Goal: Transaction & Acquisition: Purchase product/service

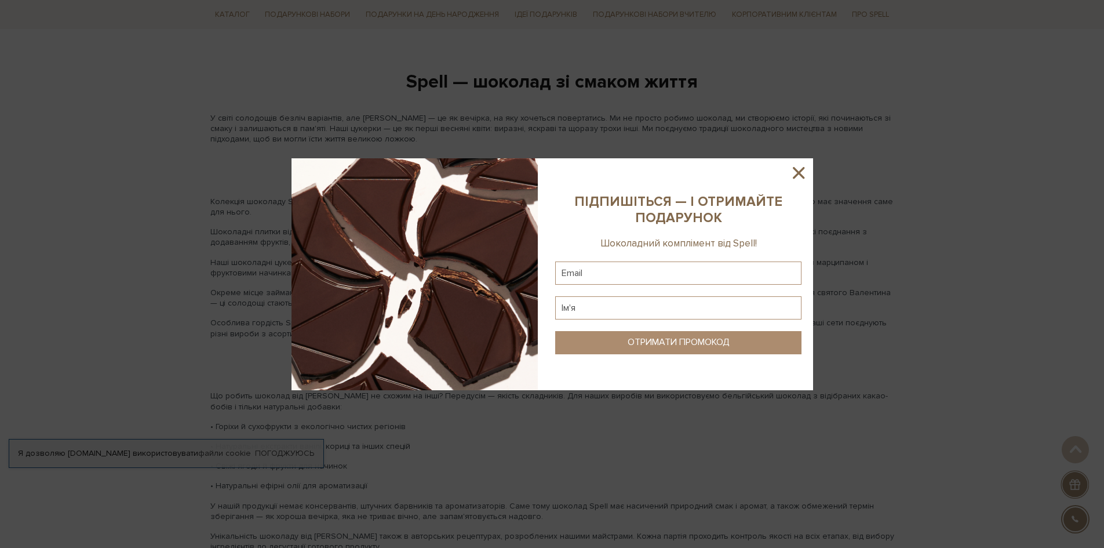
scroll to position [811, 0]
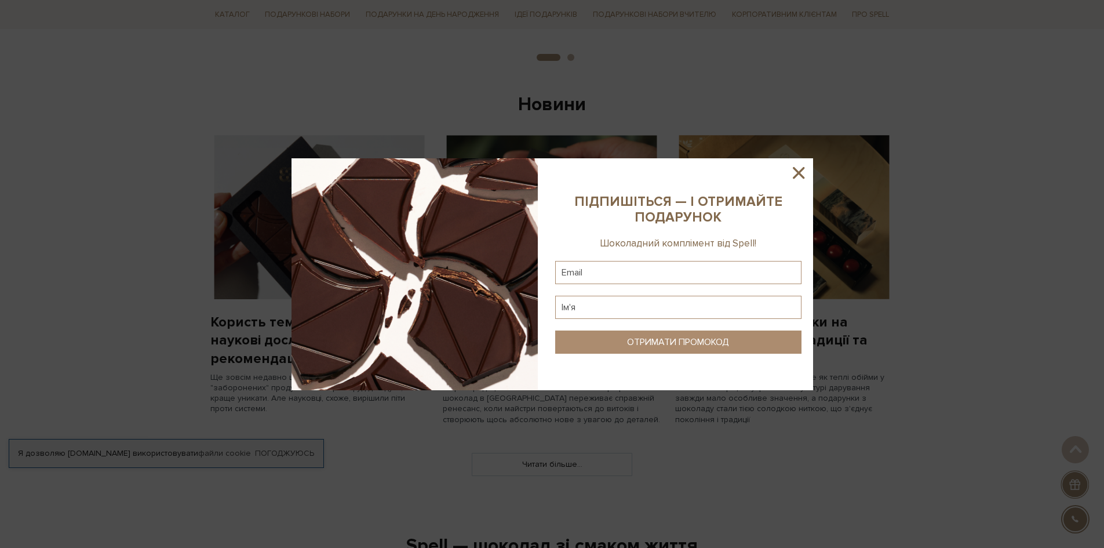
click at [793, 167] on icon at bounding box center [799, 173] width 20 height 20
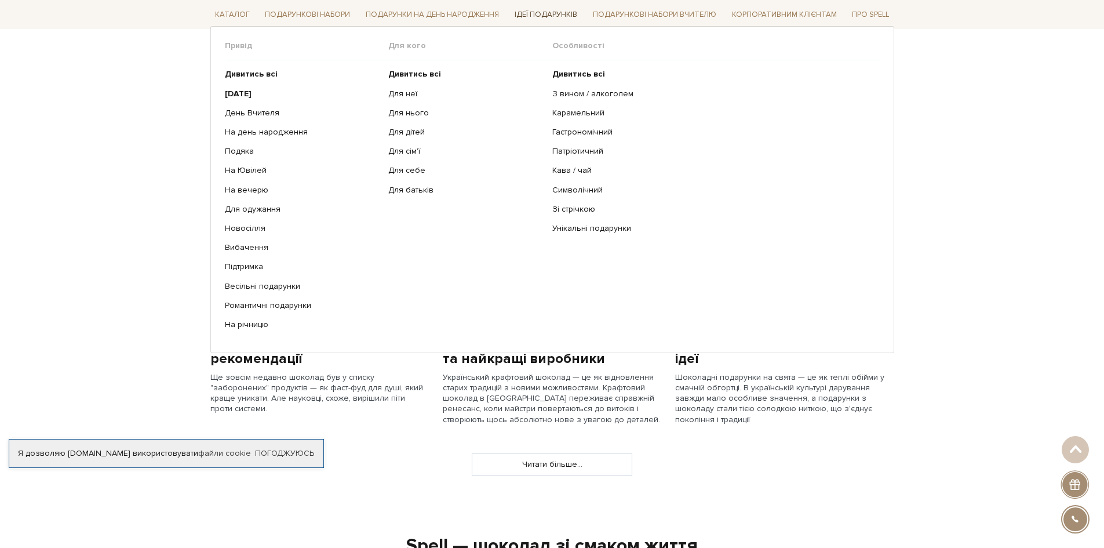
click at [560, 14] on link "Ідеї подарунків" at bounding box center [546, 15] width 72 height 18
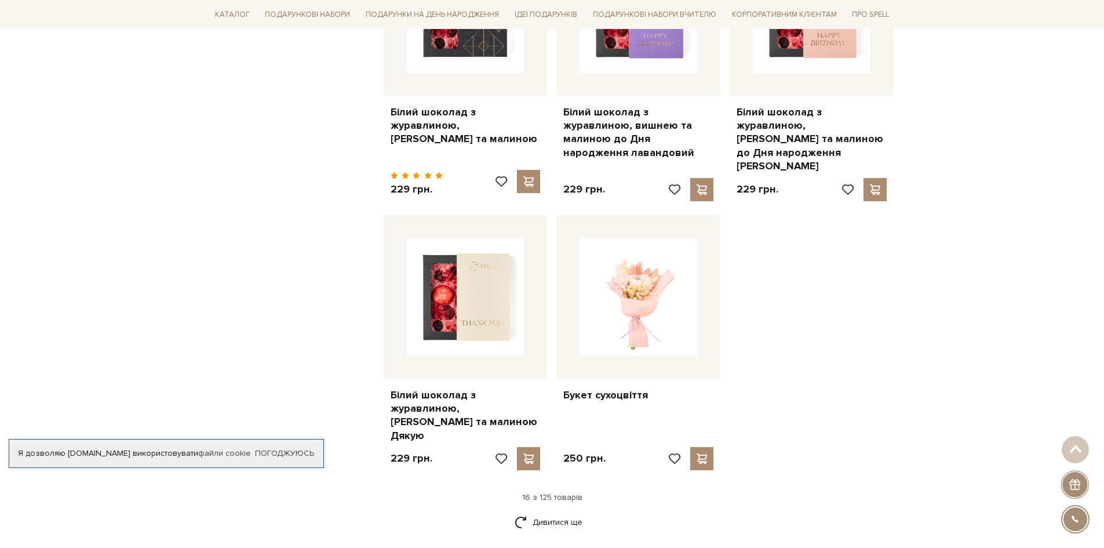
scroll to position [1507, 0]
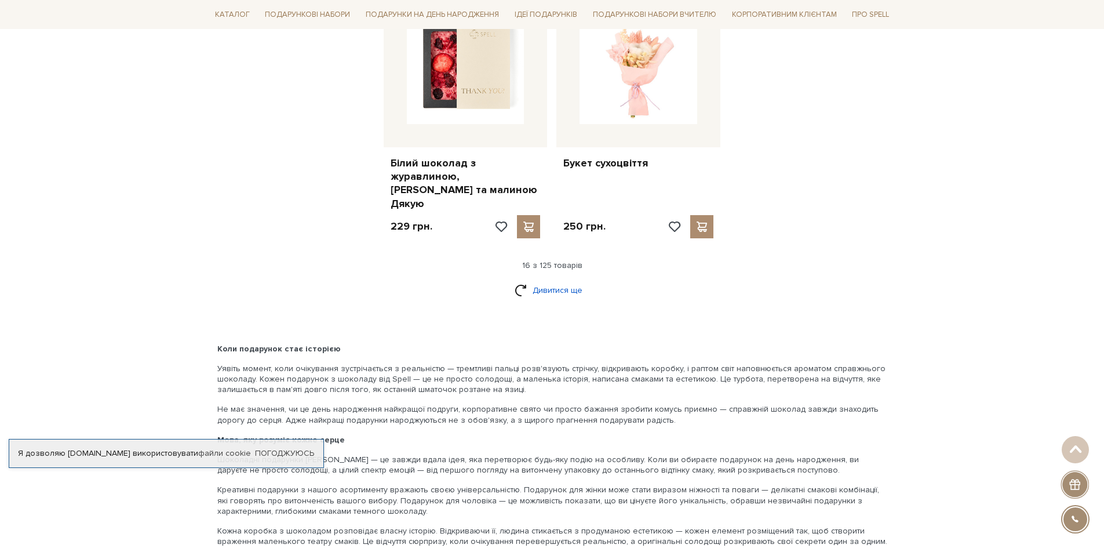
click at [553, 280] on link "Дивитися ще" at bounding box center [552, 290] width 75 height 20
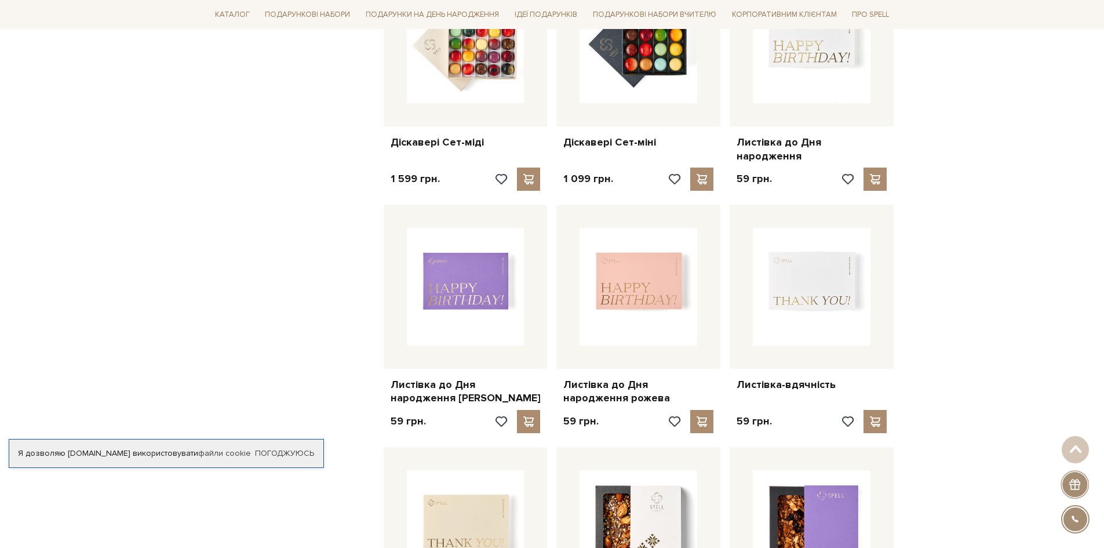
scroll to position [1391, 0]
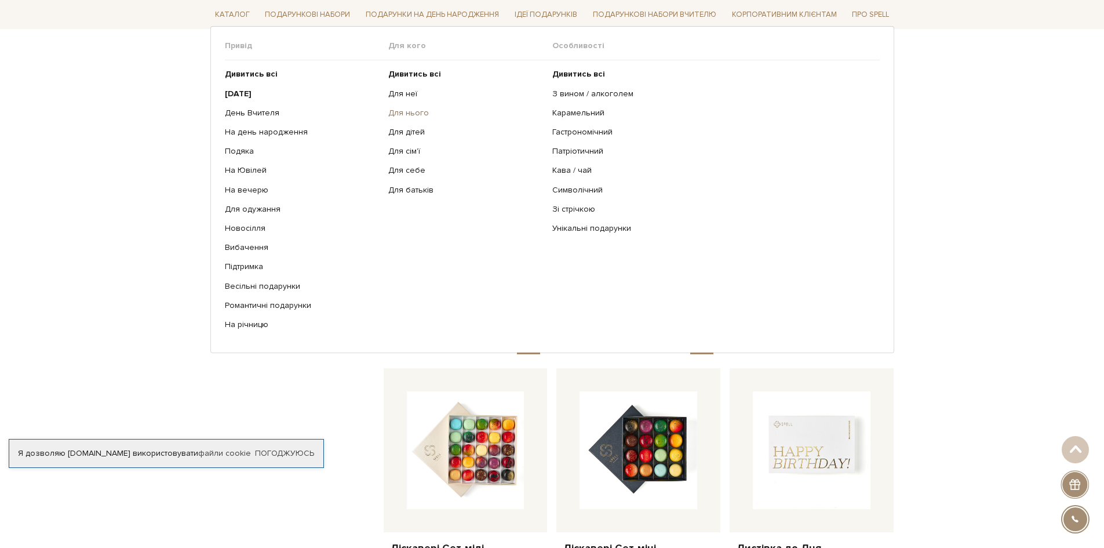
click at [394, 112] on link "Для нього" at bounding box center [465, 113] width 155 height 10
